Goal: Check status: Check status

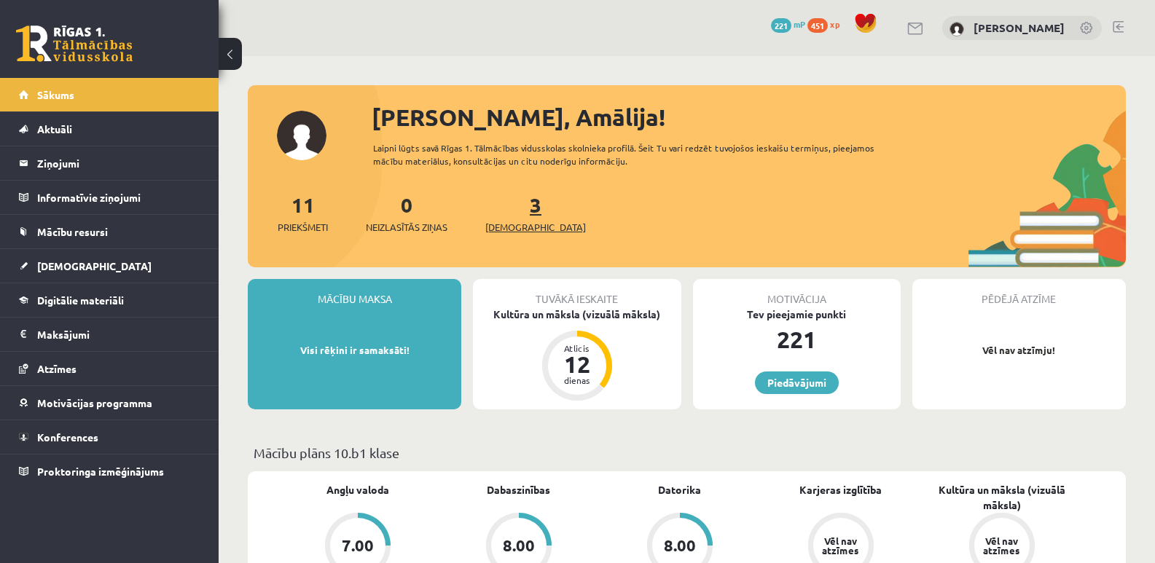
click at [525, 222] on span "[DEMOGRAPHIC_DATA]" at bounding box center [535, 227] width 101 height 15
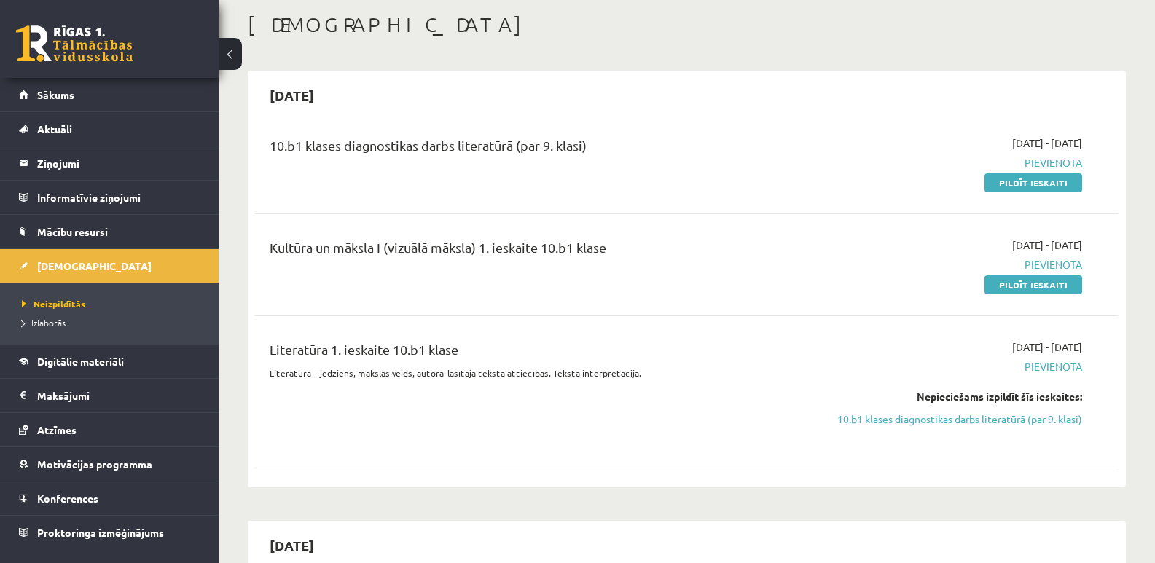
scroll to position [146, 0]
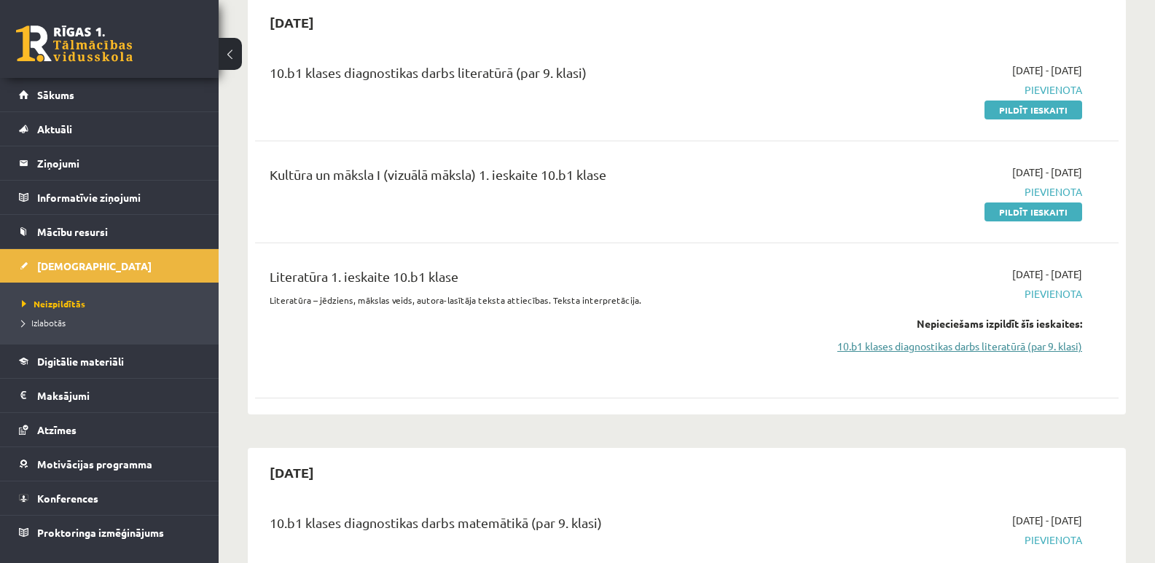
click at [854, 349] on link "10.b1 klases diagnostikas darbs literatūrā (par 9. klasi)" at bounding box center [954, 346] width 257 height 15
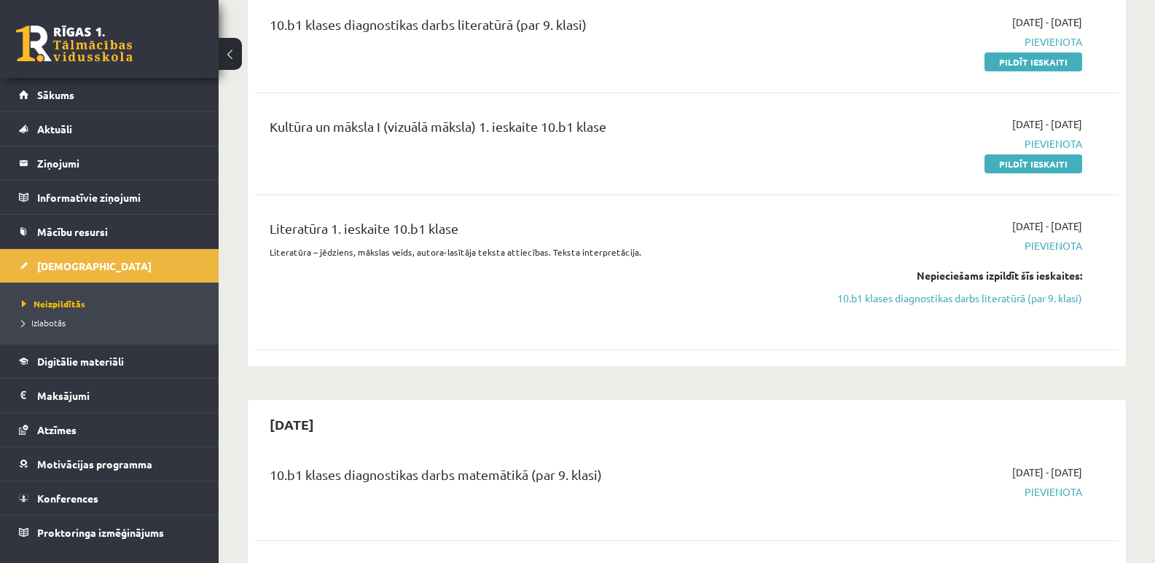
scroll to position [146, 0]
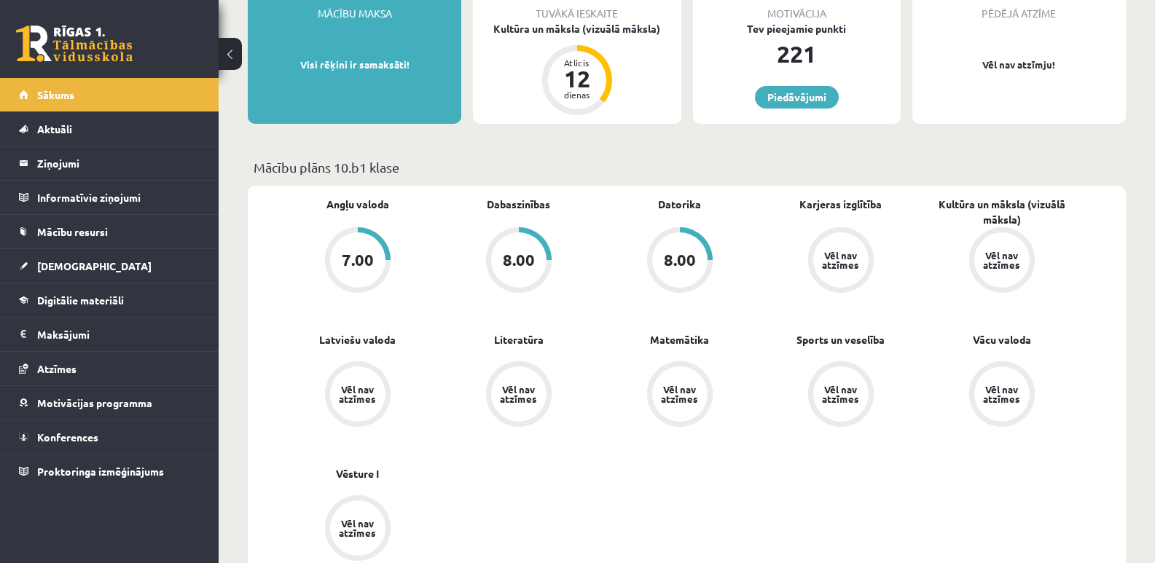
scroll to position [292, 0]
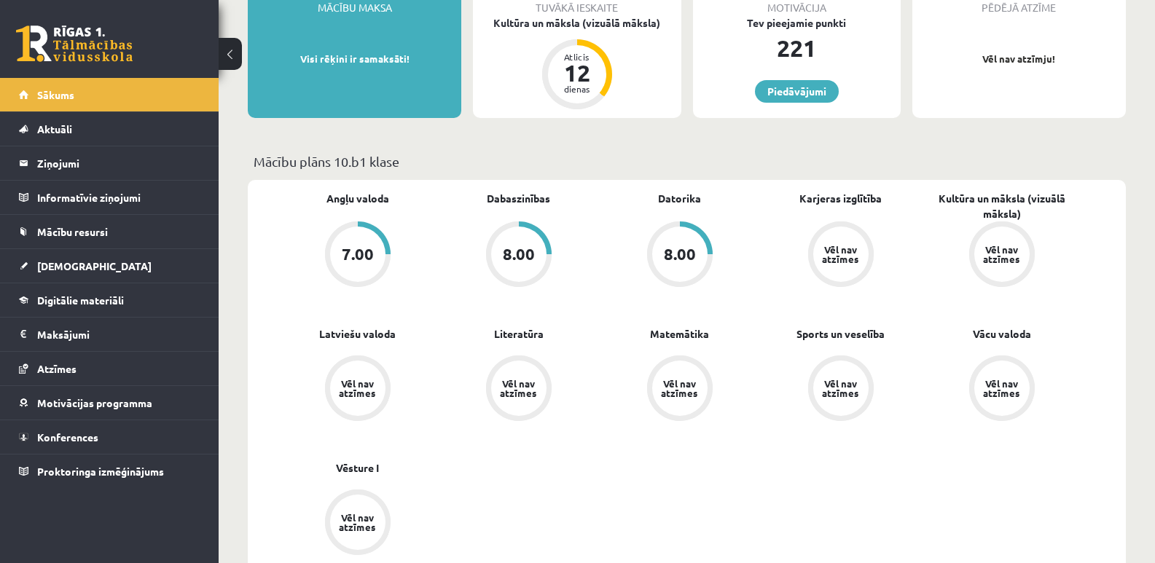
click at [518, 386] on div "Vēl nav atzīmes" at bounding box center [519, 388] width 41 height 19
